Goal: Transaction & Acquisition: Purchase product/service

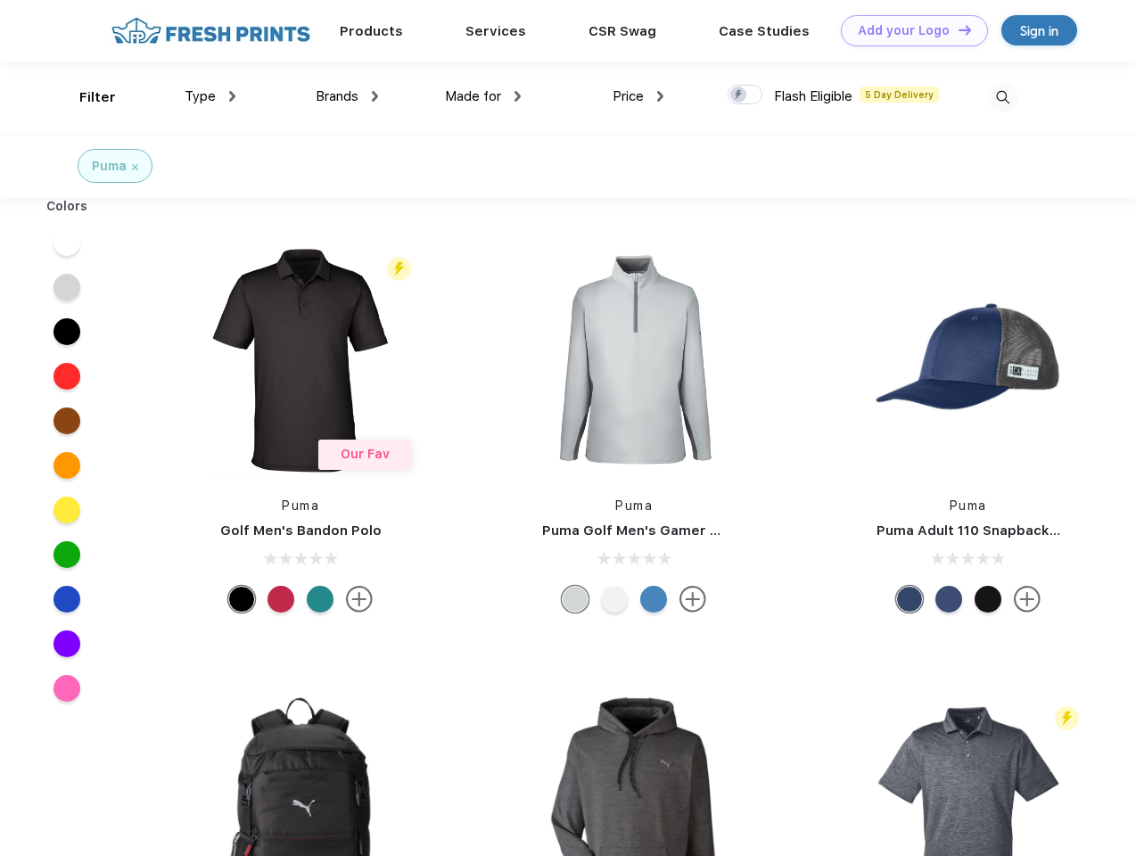
click at [907, 30] on link "Add your Logo Design Tool" at bounding box center [914, 30] width 147 height 31
click at [0, 0] on div "Design Tool" at bounding box center [0, 0] width 0 height 0
click at [956, 29] on link "Add your Logo Design Tool" at bounding box center [914, 30] width 147 height 31
click at [86, 97] on div "Filter" at bounding box center [97, 97] width 37 height 21
click at [210, 96] on span "Type" at bounding box center [200, 96] width 31 height 16
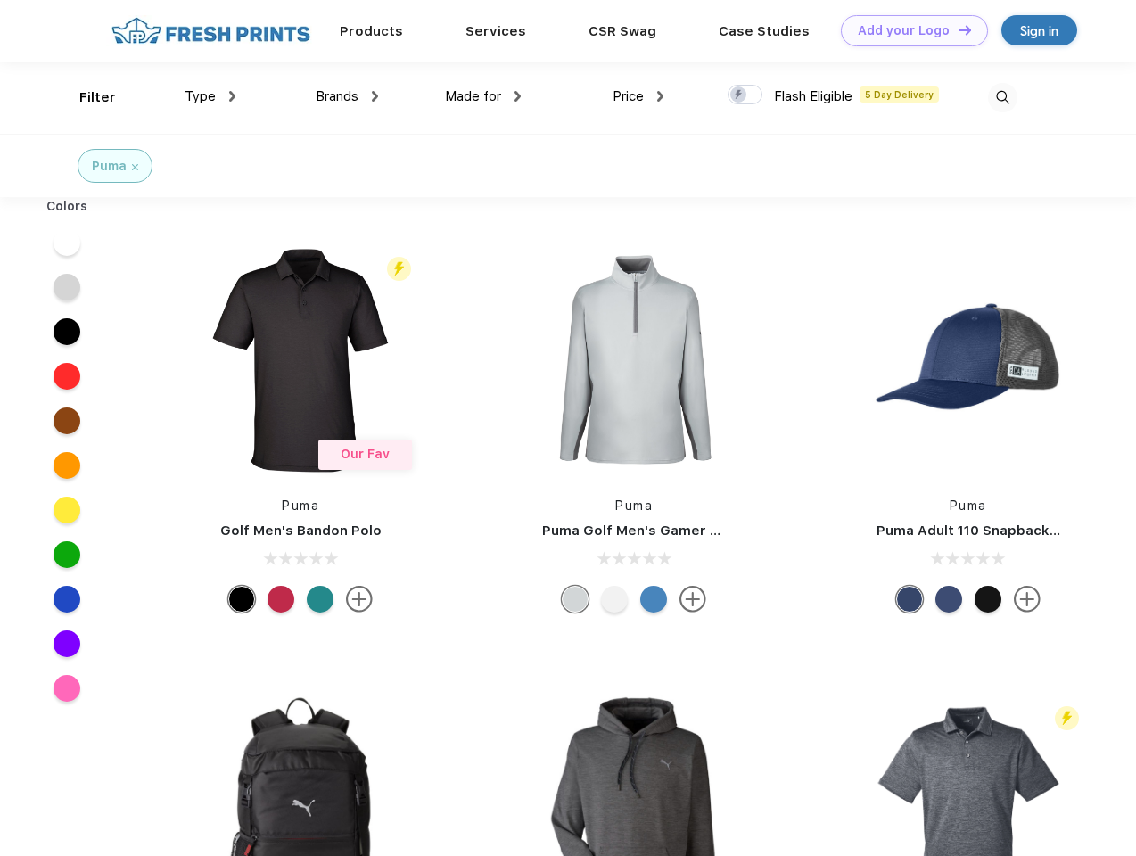
click at [347, 96] on span "Brands" at bounding box center [337, 96] width 43 height 16
click at [483, 96] on span "Made for" at bounding box center [473, 96] width 56 height 16
click at [638, 96] on span "Price" at bounding box center [627, 96] width 31 height 16
click at [745, 95] on div at bounding box center [744, 95] width 35 height 20
click at [739, 95] on input "checkbox" at bounding box center [733, 90] width 12 height 12
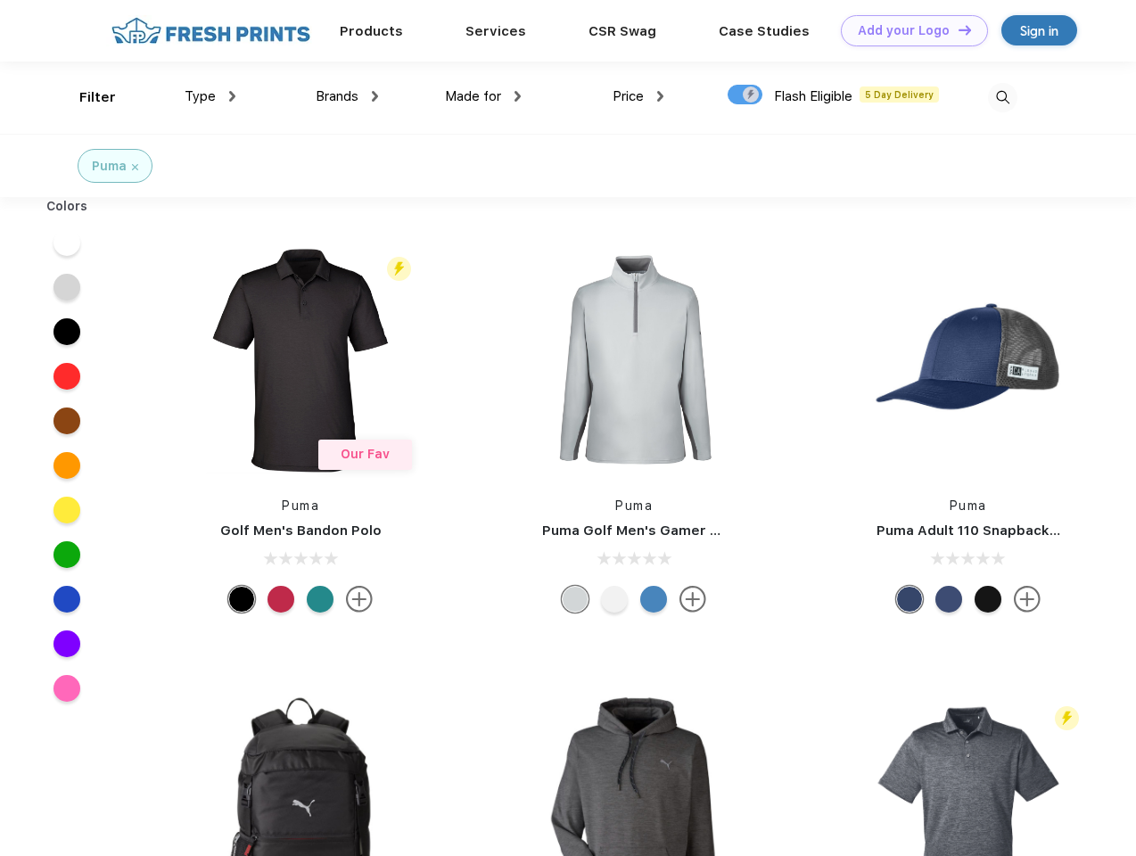
click at [1002, 97] on img at bounding box center [1002, 97] width 29 height 29
